Goal: Transaction & Acquisition: Subscribe to service/newsletter

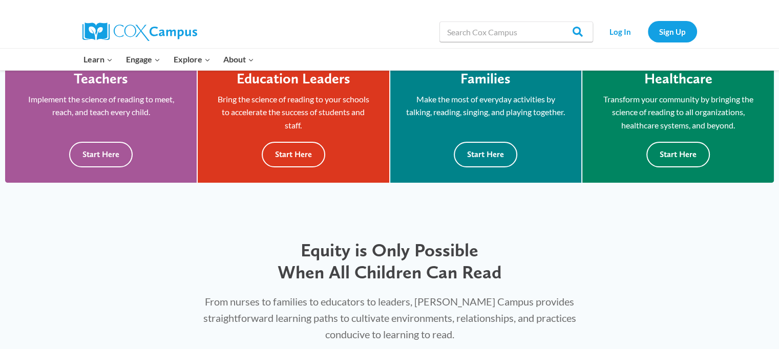
scroll to position [314, 0]
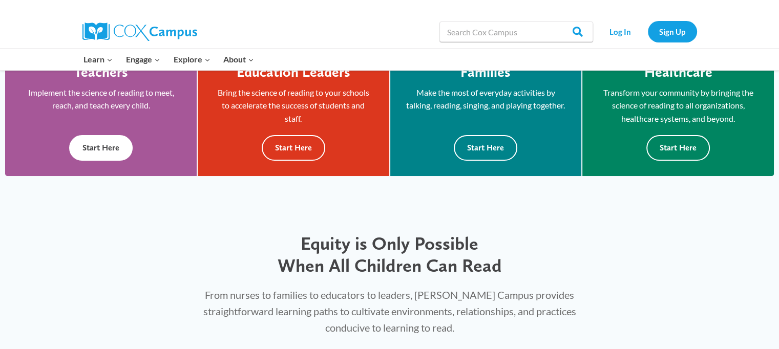
click at [104, 145] on button "Start Here" at bounding box center [101, 147] width 64 height 25
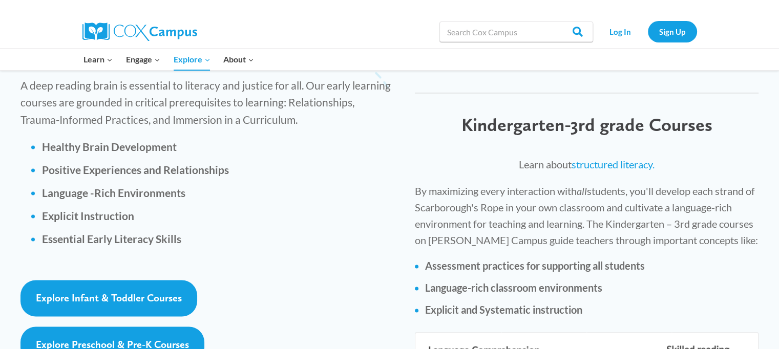
scroll to position [1441, 0]
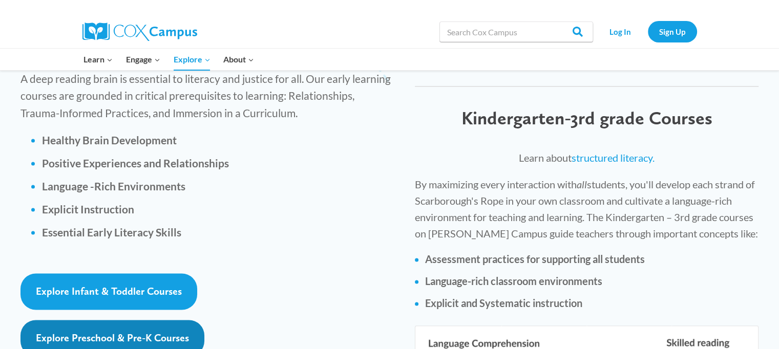
click at [100, 332] on span "Explore Preschool & Pre-K Courses" at bounding box center [112, 338] width 153 height 12
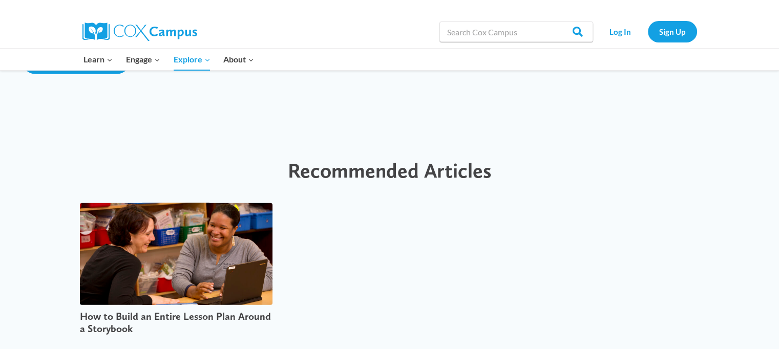
scroll to position [2506, 0]
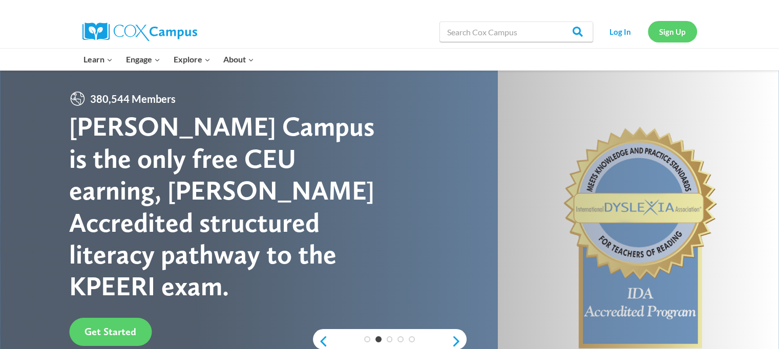
click at [662, 39] on link "Sign Up" at bounding box center [672, 31] width 49 height 21
